Goal: Information Seeking & Learning: Compare options

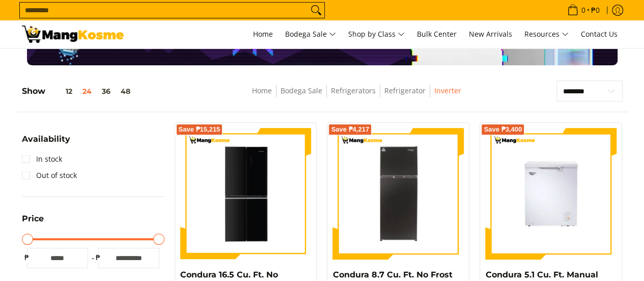
scroll to position [51, 0]
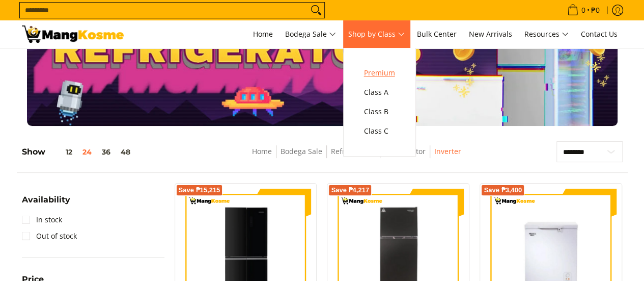
click at [392, 72] on span "Premium" at bounding box center [379, 73] width 31 height 13
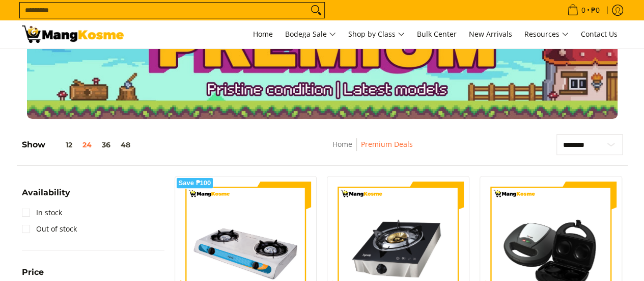
scroll to position [102, 0]
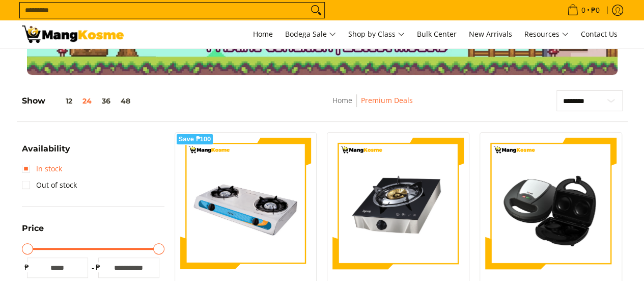
click at [24, 169] on link "In stock" at bounding box center [42, 168] width 40 height 16
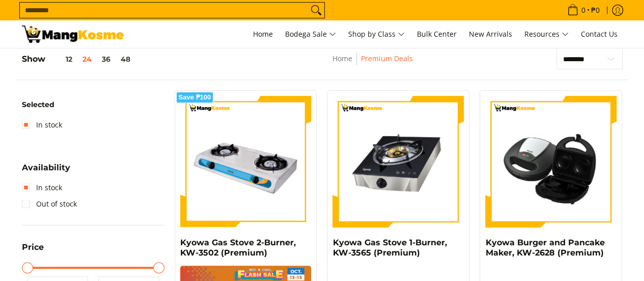
scroll to position [41, 0]
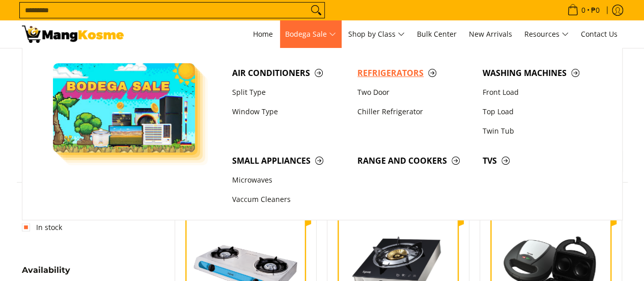
click at [388, 73] on span "Refrigerators" at bounding box center [415, 73] width 115 height 13
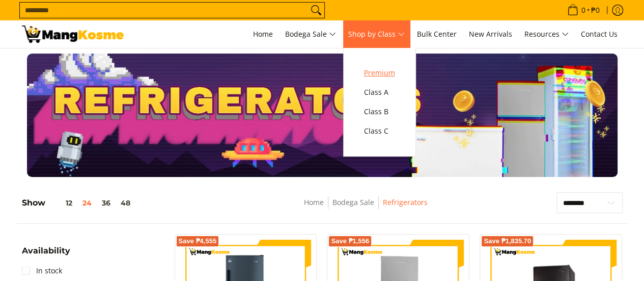
click at [378, 63] on link "Premium" at bounding box center [379, 72] width 41 height 19
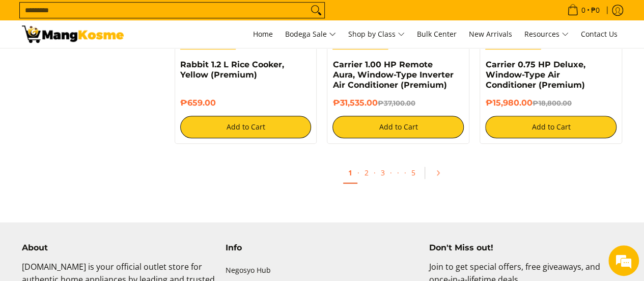
scroll to position [2242, 0]
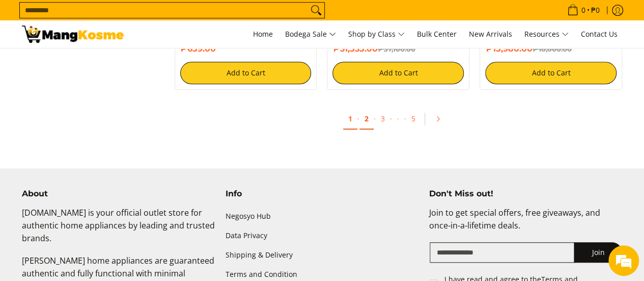
click at [371, 119] on link "2" at bounding box center [367, 119] width 14 height 21
